Goal: Transaction & Acquisition: Purchase product/service

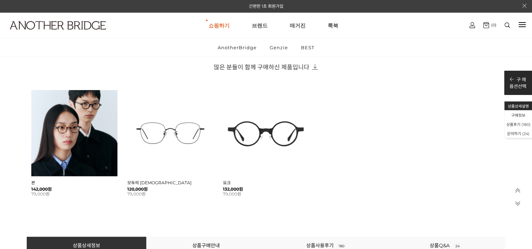
scroll to position [457, 0]
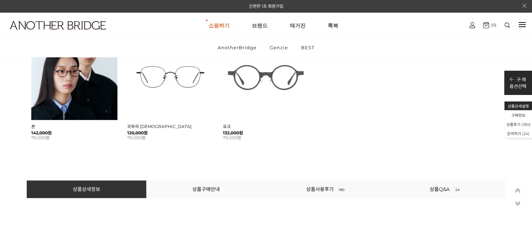
click at [267, 75] on img at bounding box center [266, 77] width 86 height 86
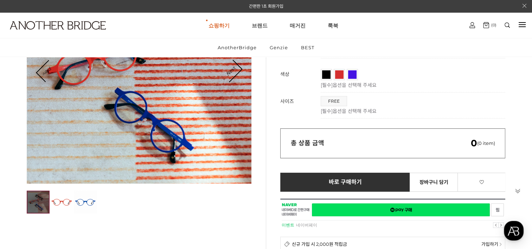
scroll to position [141, 0]
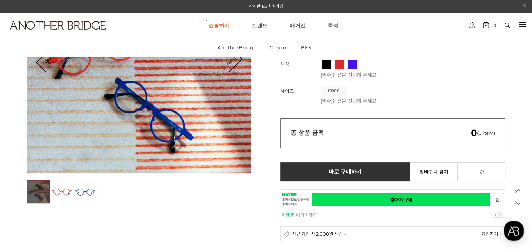
drag, startPoint x: 344, startPoint y: 170, endPoint x: 335, endPoint y: 25, distance: 145.3
click at [344, 170] on span "바로 구매하기" at bounding box center [345, 172] width 33 height 6
click at [325, 60] on span "블랙" at bounding box center [333, 62] width 22 height 4
drag, startPoint x: 361, startPoint y: 171, endPoint x: 331, endPoint y: 23, distance: 150.8
click at [360, 172] on span "바로 구매하기" at bounding box center [345, 172] width 33 height 6
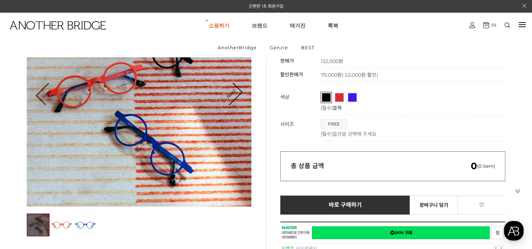
scroll to position [70, 0]
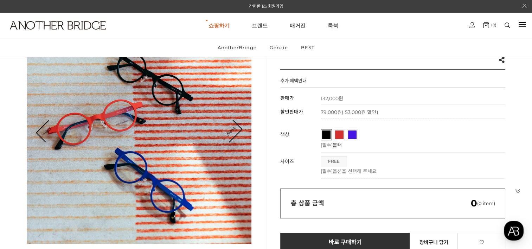
click at [336, 159] on span "FREE" at bounding box center [334, 162] width 26 height 10
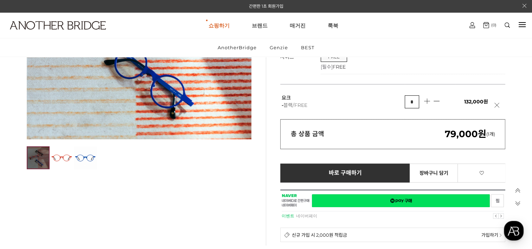
scroll to position [176, 0]
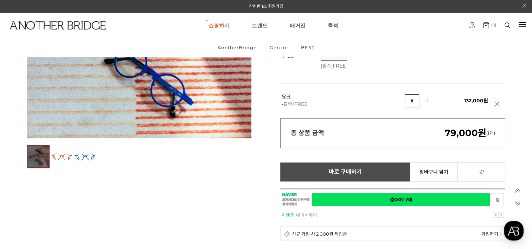
click at [334, 166] on link "바로 구매하기 예약주문 정기배송 신청하기" at bounding box center [345, 172] width 130 height 19
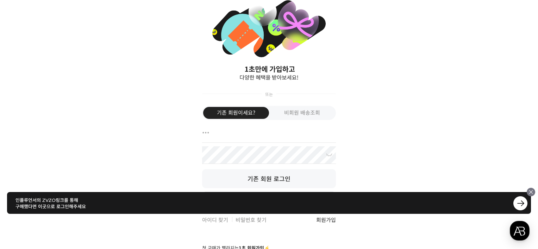
scroll to position [159, 0]
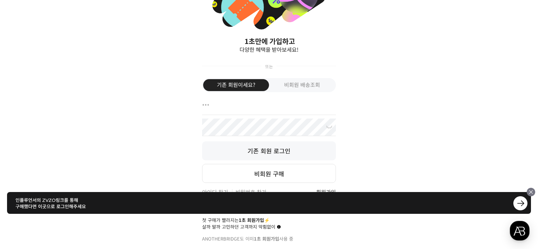
click at [532, 192] on img at bounding box center [530, 192] width 8 height 8
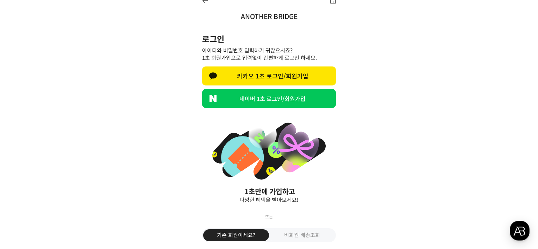
scroll to position [0, 0]
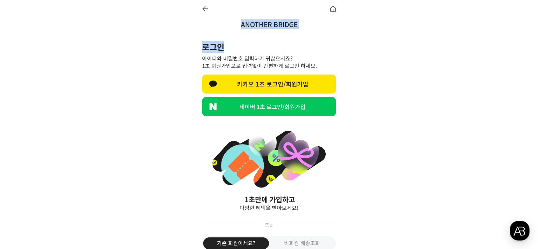
drag, startPoint x: 239, startPoint y: 26, endPoint x: 302, endPoint y: 30, distance: 63.1
click at [302, 30] on div "ANOTHER BRIDGE 로그인 아이디와 비밀번호 입력하기 귀찮으시죠? 1초 회원가입으로 입력없이 간편하게 로그인 하세요. 카카오 1초 로그…" at bounding box center [269, 200] width 148 height 400
drag, startPoint x: 260, startPoint y: 22, endPoint x: 139, endPoint y: 48, distance: 123.9
click at [139, 48] on div "ANOTHER BRIDGE 로그인 아이디와 비밀번호 입력하기 귀찮으시죠? 1초 회원가입으로 입력없이 간편하게 로그인 하세요. 카카오 1초 로그…" at bounding box center [269, 124] width 538 height 249
click at [242, 42] on h2 "로그인" at bounding box center [269, 47] width 134 height 12
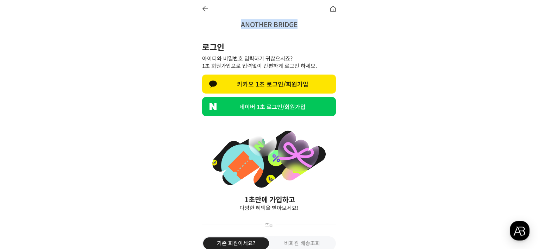
drag, startPoint x: 235, startPoint y: 24, endPoint x: 294, endPoint y: 20, distance: 59.2
click at [294, 20] on h1 "ANOTHER BRIDGE" at bounding box center [269, 23] width 148 height 11
drag, startPoint x: 294, startPoint y: 20, endPoint x: 288, endPoint y: 37, distance: 17.6
click at [288, 37] on div "로그인 아이디와 비밀번호 입력하기 귀찮으시죠? 1초 회원가입으로 입력없이 간편하게 로그인 하세요. 카카오 1초 로그인/회원가입 네이버 1초 로…" at bounding box center [269, 78] width 134 height 99
drag, startPoint x: 235, startPoint y: 23, endPoint x: 300, endPoint y: 19, distance: 64.8
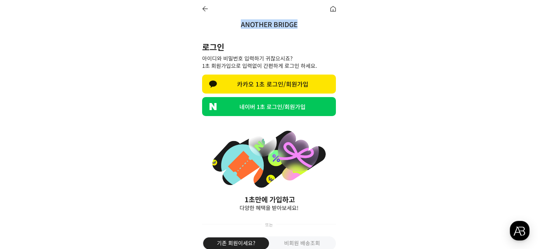
click at [300, 19] on h1 "ANOTHER BRIDGE" at bounding box center [269, 23] width 148 height 11
drag, startPoint x: 300, startPoint y: 19, endPoint x: 292, endPoint y: 25, distance: 10.3
copy link "ANOTHER BRIDGE"
click at [350, 63] on div "ANOTHER BRIDGE 로그인 아이디와 비밀번호 입력하기 귀찮으시죠? 1초 회원가입으로 입력없이 간편하게 로그인 하세요. 카카오 1초 로그…" at bounding box center [269, 124] width 538 height 249
